Goal: Transaction & Acquisition: Purchase product/service

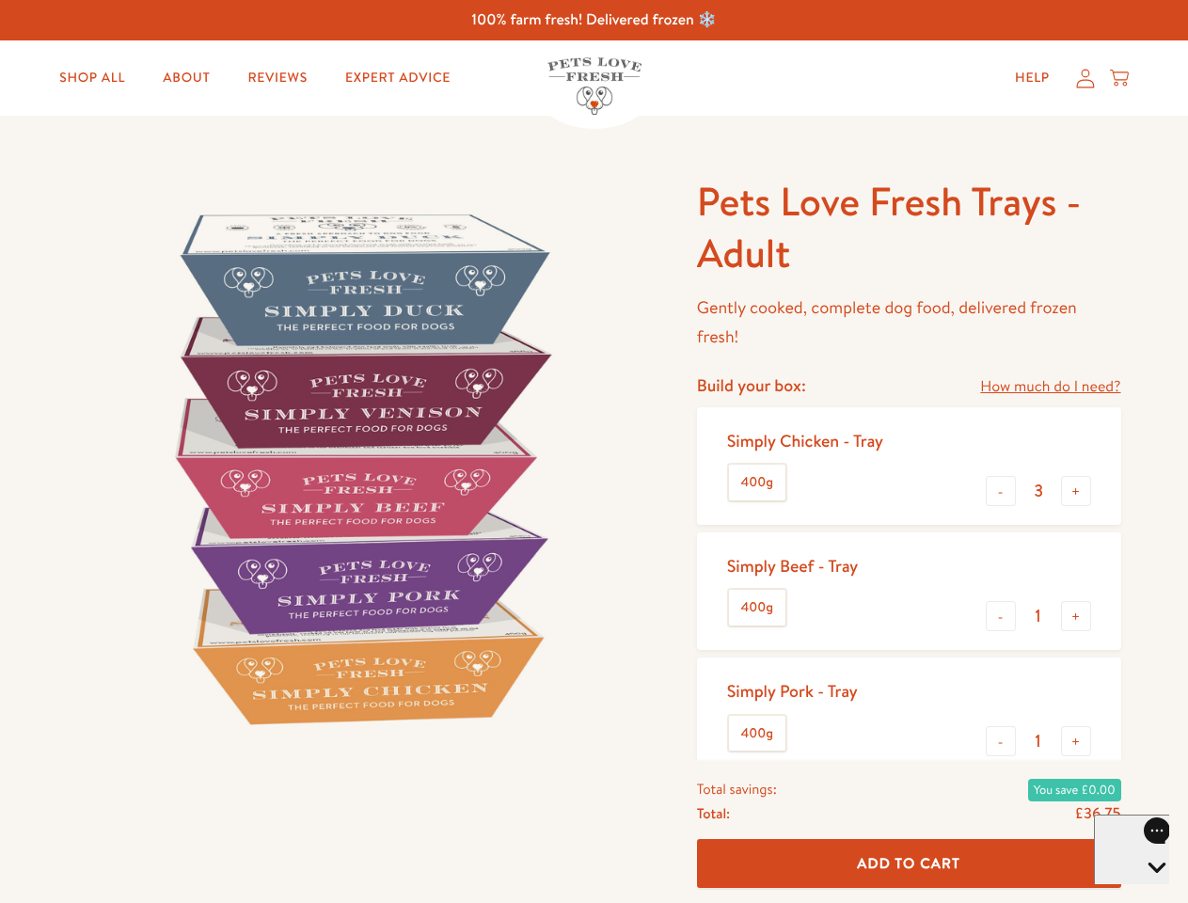
click at [594, 451] on img at bounding box center [360, 468] width 584 height 584
click at [1050, 387] on link "How much do I need?" at bounding box center [1050, 386] width 140 height 25
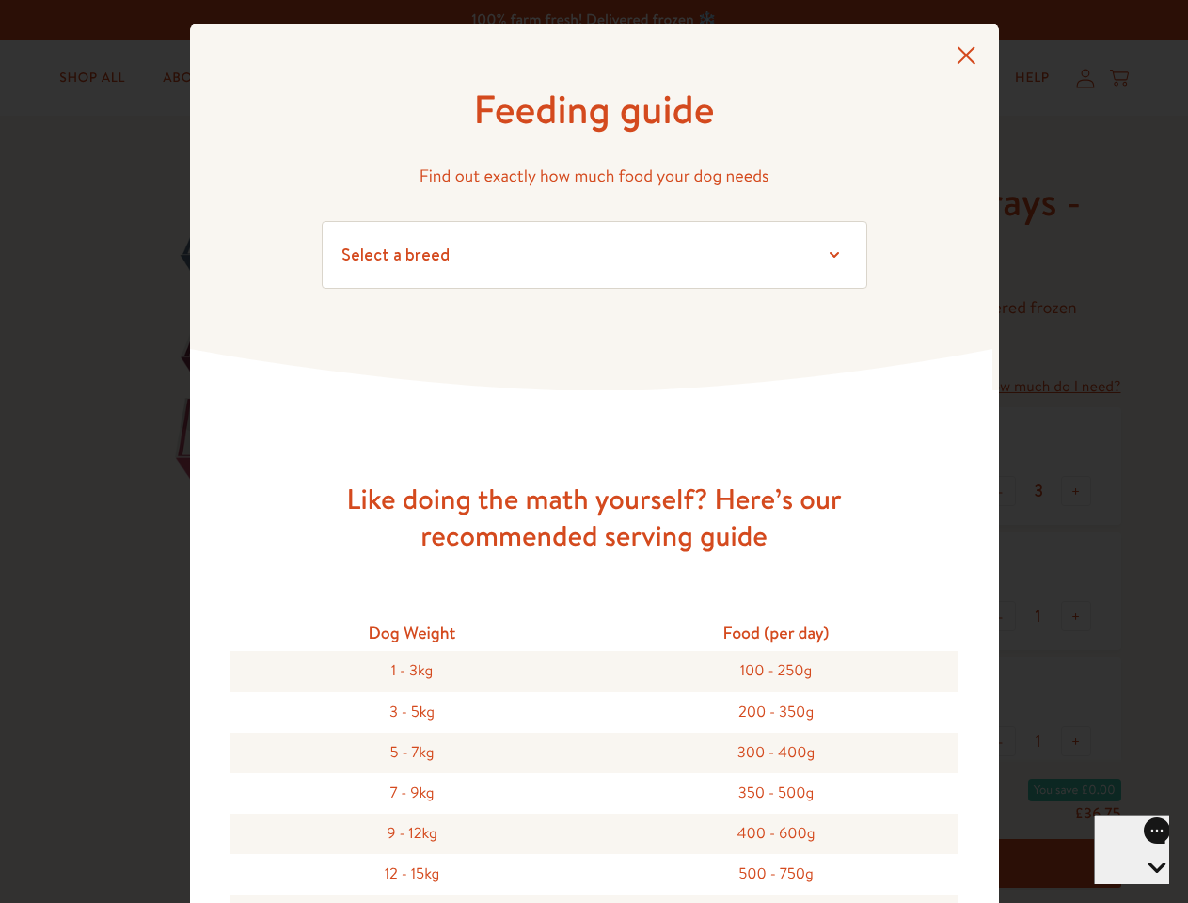
click at [1001, 491] on div "Feeding guide Find out exactly how much food your dog needs Select a breed Affe…" at bounding box center [594, 451] width 1188 height 903
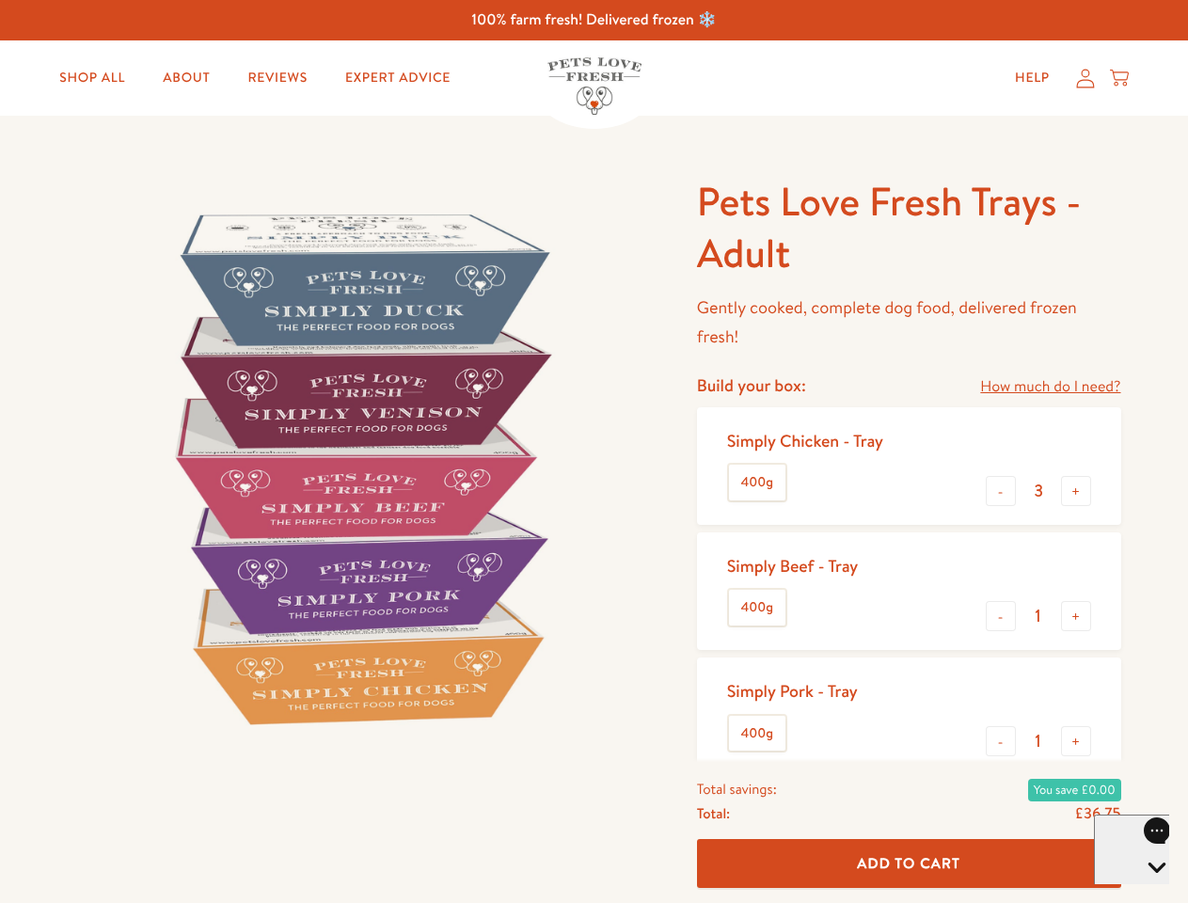
click at [1076, 491] on button "+" at bounding box center [1076, 491] width 30 height 30
type input "4"
click at [1001, 616] on button "-" at bounding box center [1001, 616] width 30 height 30
click at [1076, 616] on button "+" at bounding box center [1076, 616] width 30 height 30
type input "1"
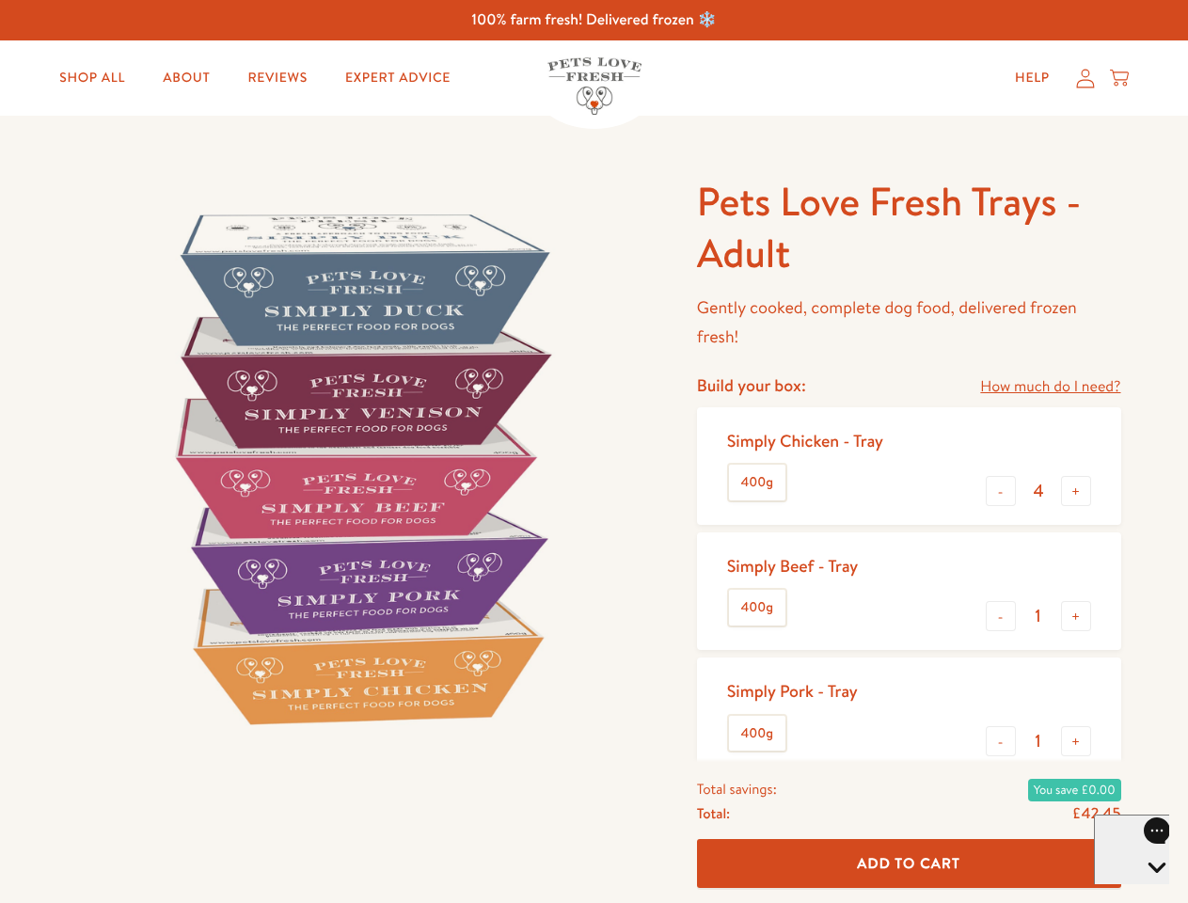
click at [1001, 741] on button "-" at bounding box center [1001, 741] width 30 height 30
click at [1076, 741] on button "+" at bounding box center [1076, 741] width 30 height 30
type input "1"
click at [909, 863] on span "Add To Cart" at bounding box center [908, 863] width 103 height 20
click at [1148, 891] on icon "Open gorgias live chat" at bounding box center [1157, 900] width 18 height 18
